Goal: Information Seeking & Learning: Compare options

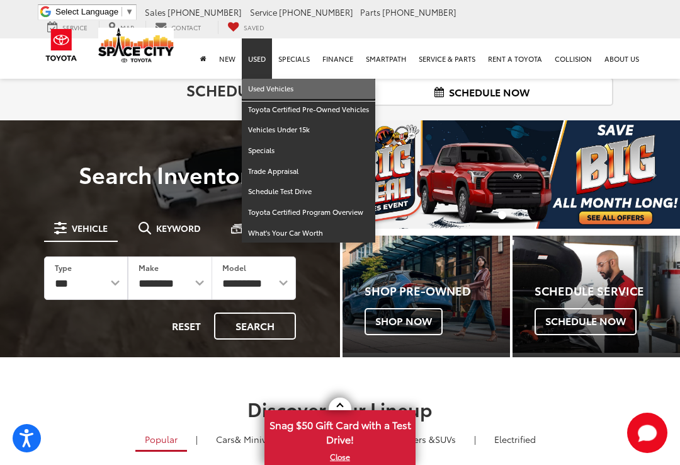
click at [266, 89] on link "Used Vehicles" at bounding box center [309, 89] width 134 height 21
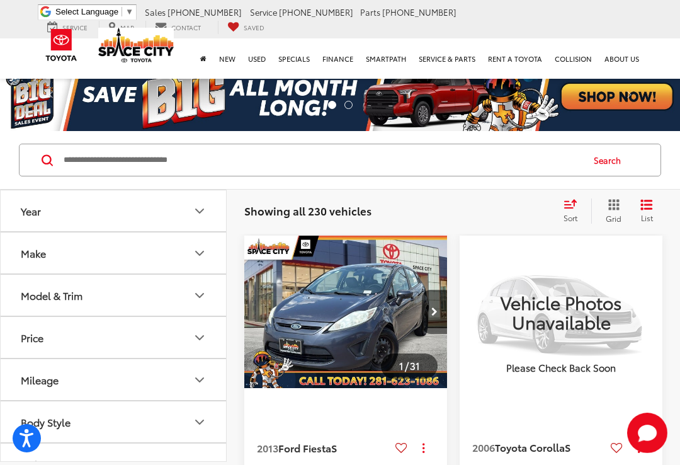
click at [206, 250] on icon "Make" at bounding box center [199, 253] width 15 height 15
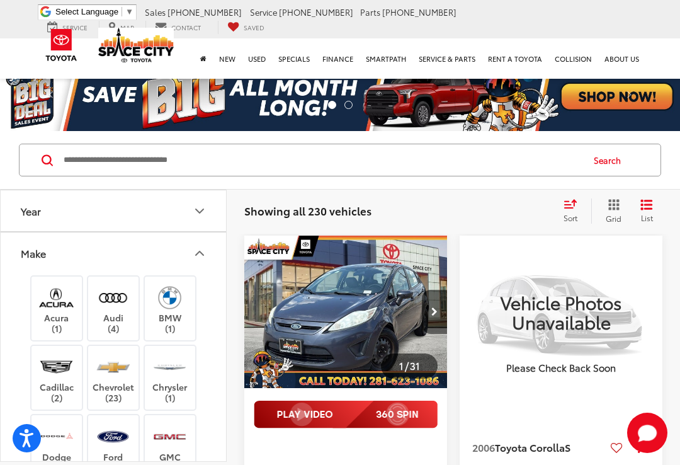
click at [113, 364] on img at bounding box center [113, 367] width 35 height 30
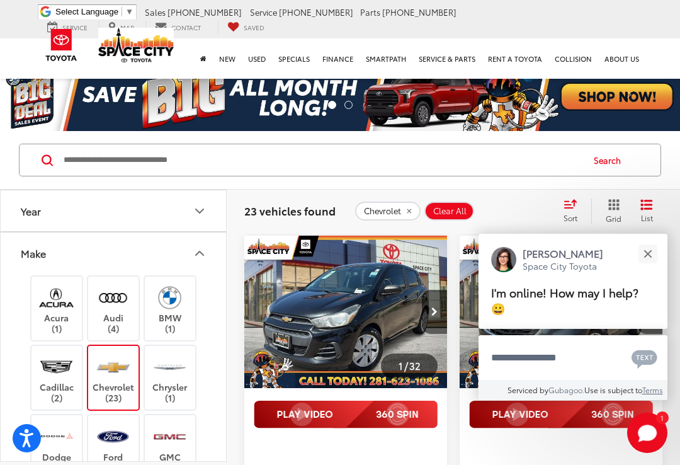
click at [198, 248] on icon "Make" at bounding box center [199, 253] width 15 height 15
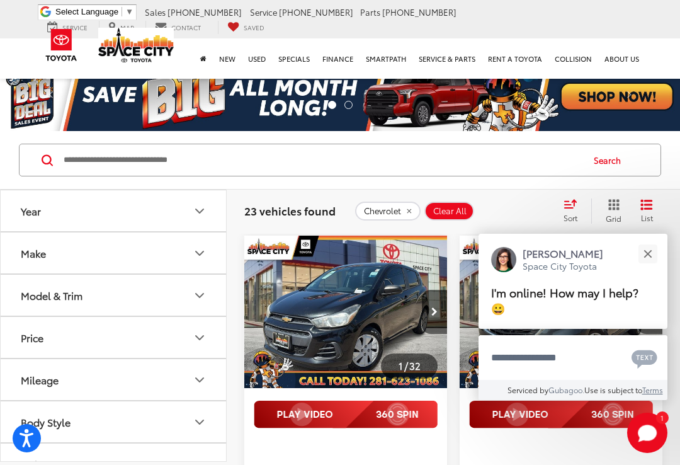
click at [159, 300] on button "Model & Trim" at bounding box center [114, 295] width 227 height 41
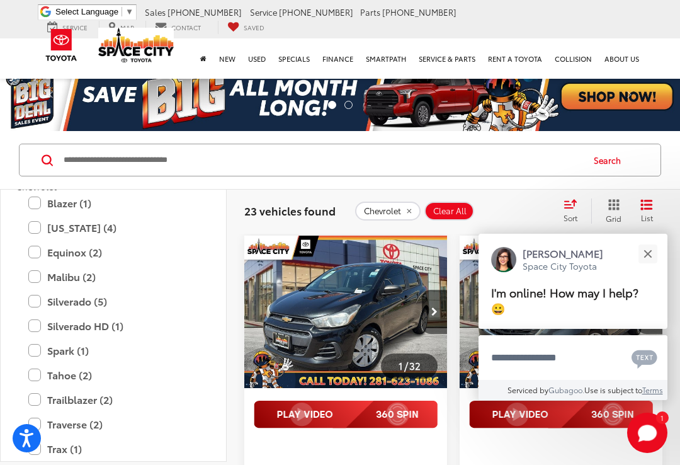
scroll to position [145, 0]
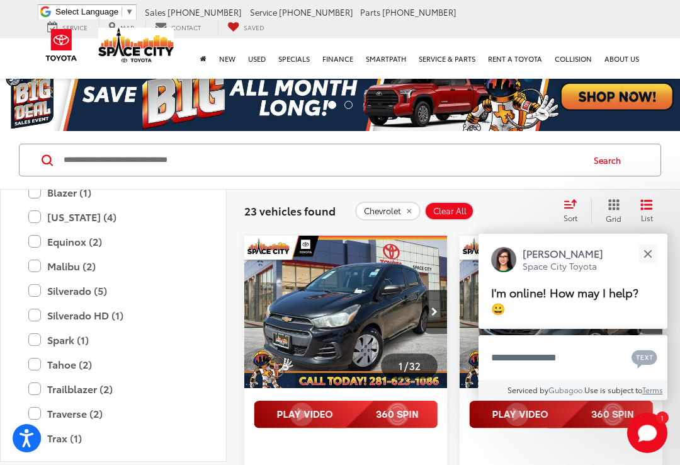
click at [34, 367] on label "Tahoe (2)" at bounding box center [113, 364] width 170 height 22
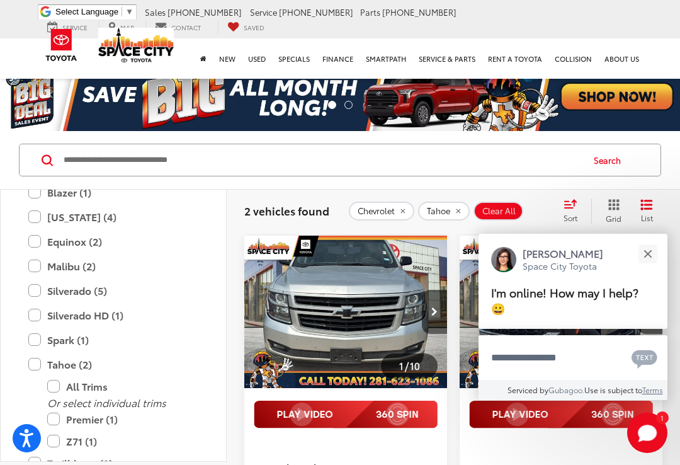
click at [657, 258] on button "Close" at bounding box center [647, 253] width 27 height 27
